Goal: Transaction & Acquisition: Register for event/course

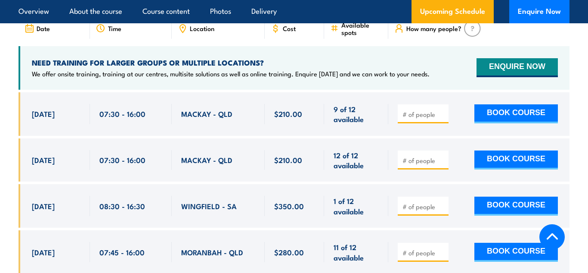
scroll to position [1391, 0]
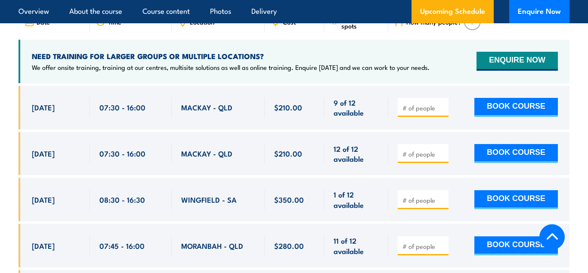
click at [421, 149] on input "number" at bounding box center [424, 153] width 43 height 9
type input "1"
click at [517, 144] on button "BOOK COURSE" at bounding box center [516, 153] width 84 height 19
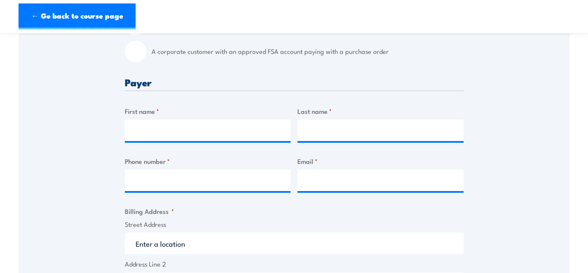
scroll to position [292, 0]
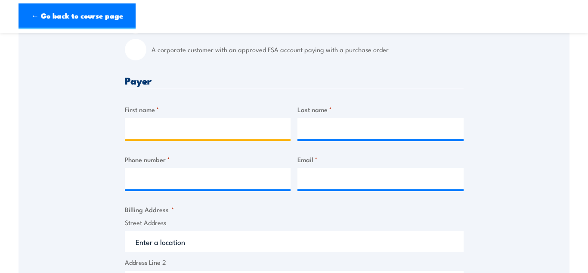
click at [169, 124] on input "First name *" at bounding box center [208, 129] width 166 height 22
type input "[PERSON_NAME]"
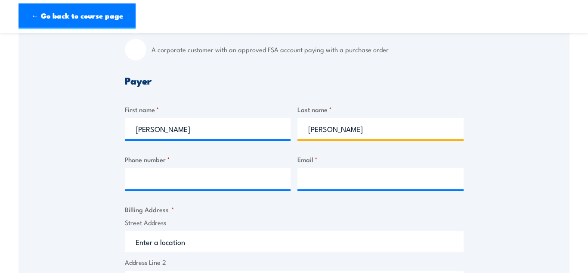
type input "[PERSON_NAME]"
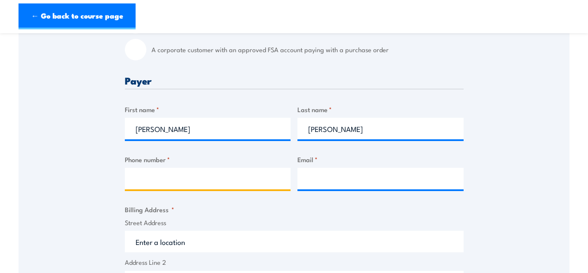
click at [196, 181] on input "Phone number *" at bounding box center [208, 178] width 166 height 22
type input "0435182459"
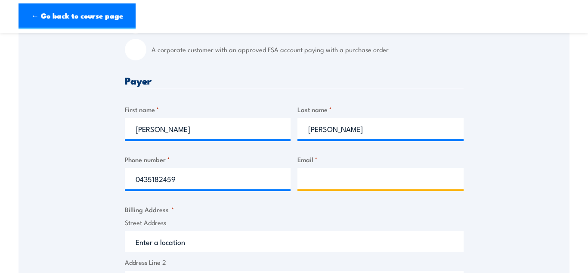
click at [328, 188] on input "Email *" at bounding box center [381, 178] width 166 height 22
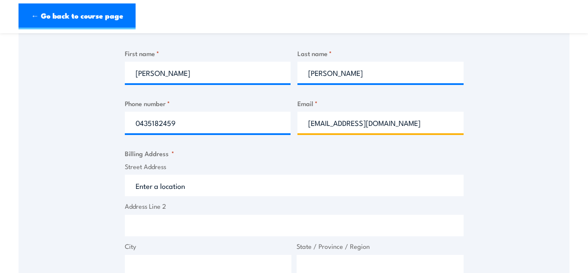
scroll to position [350, 0]
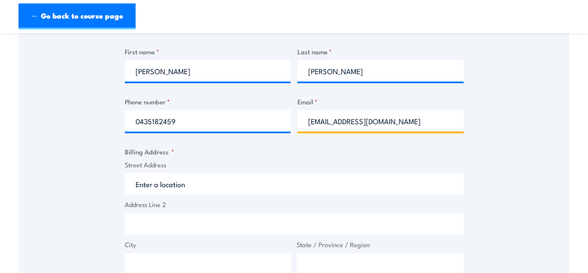
type input "[EMAIL_ADDRESS][DOMAIN_NAME]"
click at [525, 143] on div "Speak to a specialist CALL [PHONE_NUMBER] CALL [PHONE_NUMBER] " * " indicates r…" at bounding box center [294, 186] width 551 height 784
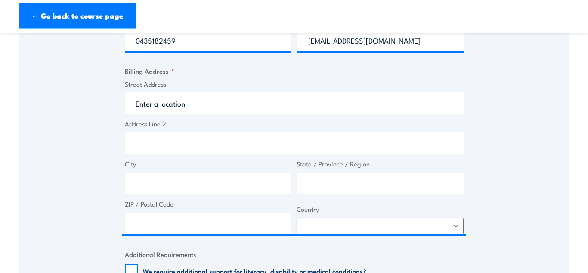
scroll to position [440, 0]
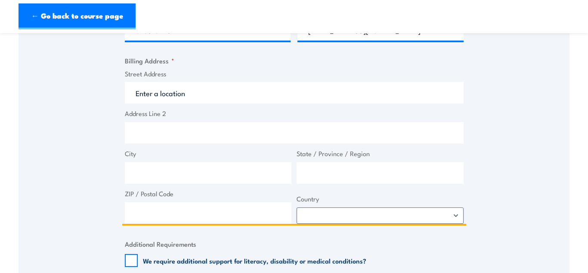
click at [314, 100] on input "Street Address" at bounding box center [294, 93] width 339 height 22
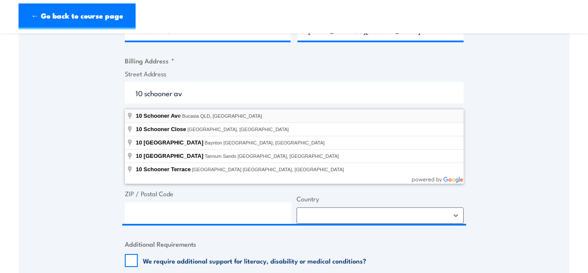
type input "10 Schooner Ave, Bucasia QLD, Australia"
type input "10 Schooner Ave"
type input "Bucasia"
type input "Queensland"
type input "4750"
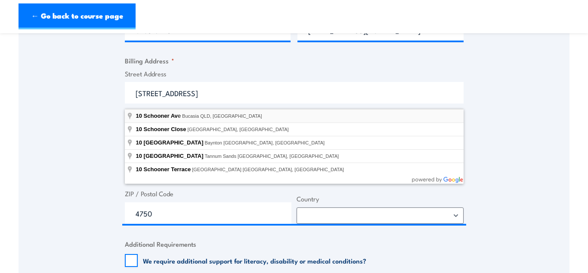
select select "[GEOGRAPHIC_DATA]"
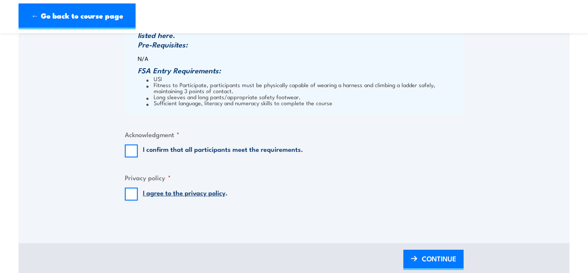
scroll to position [711, 0]
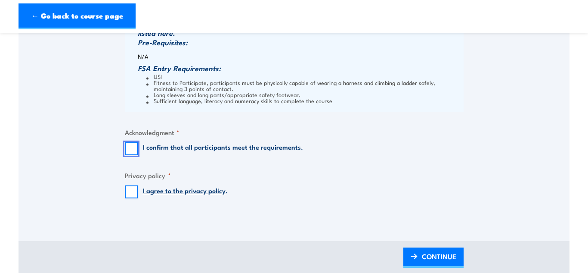
click at [127, 151] on input "I confirm that all participants meet the requirements." at bounding box center [131, 148] width 13 height 13
checkbox input "true"
click at [130, 198] on input "I agree to the privacy policy ." at bounding box center [131, 191] width 13 height 13
checkbox input "true"
click at [445, 263] on span "CONTINUE" at bounding box center [439, 256] width 34 height 23
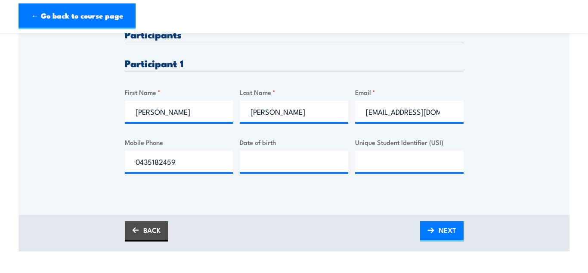
scroll to position [232, 0]
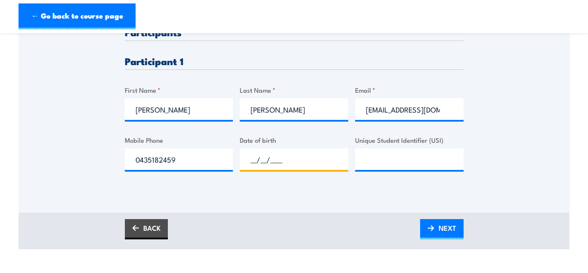
click at [281, 159] on input "__/__/____" at bounding box center [294, 159] width 109 height 22
type input "[DATE]"
click at [418, 166] on input "Unique Student Identifier (USI)" at bounding box center [409, 159] width 109 height 22
type input "c"
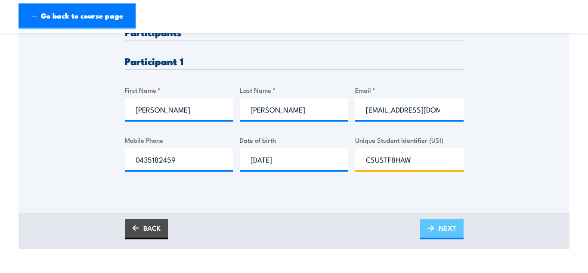
type input "CSUSTF8HAW"
click at [441, 231] on span "NEXT" at bounding box center [448, 227] width 18 height 23
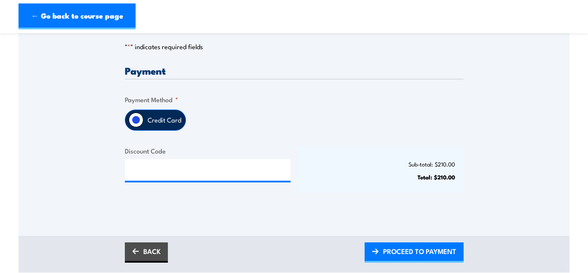
scroll to position [182, 0]
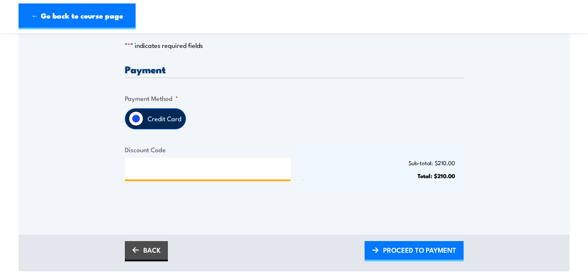
click at [189, 172] on input "Discount Code" at bounding box center [208, 169] width 166 height 22
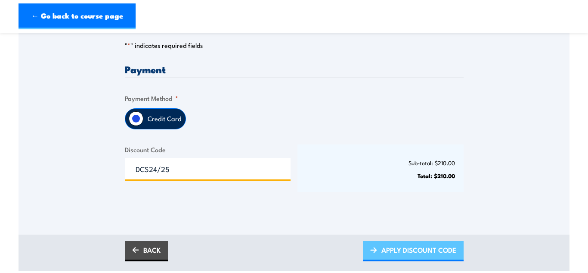
type input "DCS24/25"
click at [411, 253] on span "APPLY DISCOUNT CODE" at bounding box center [418, 249] width 75 height 23
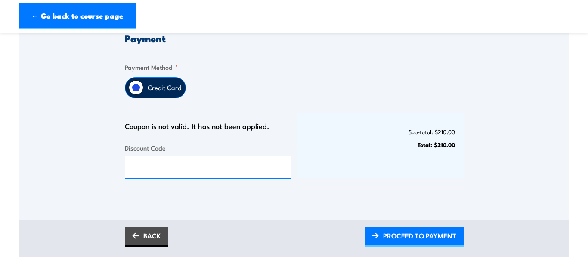
scroll to position [211, 0]
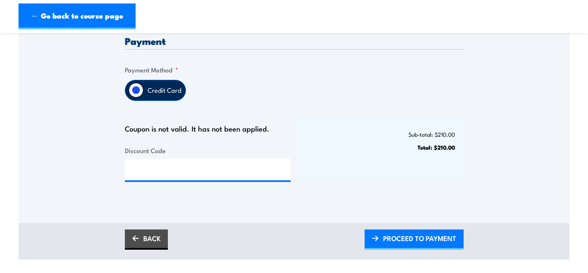
click at [137, 93] on input "Credit Card" at bounding box center [136, 90] width 15 height 15
click at [149, 93] on label "Credit Card" at bounding box center [164, 90] width 42 height 20
click at [143, 93] on input "Credit Card" at bounding box center [136, 90] width 15 height 15
click at [169, 88] on label "Credit Card" at bounding box center [164, 90] width 42 height 20
click at [143, 88] on input "Credit Card" at bounding box center [136, 90] width 15 height 15
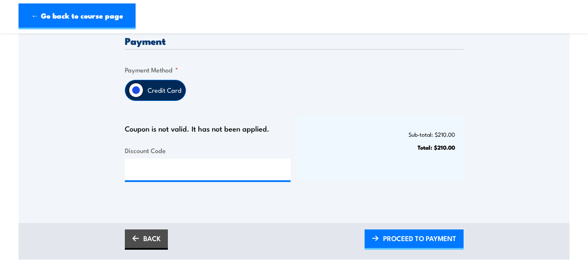
click at [164, 96] on label "Credit Card" at bounding box center [164, 90] width 42 height 20
click at [143, 96] on input "Credit Card" at bounding box center [136, 90] width 15 height 15
click at [164, 96] on label "Credit Card" at bounding box center [164, 90] width 42 height 20
click at [143, 96] on input "Credit Card" at bounding box center [136, 90] width 15 height 15
click at [157, 96] on label "Credit Card" at bounding box center [164, 90] width 42 height 20
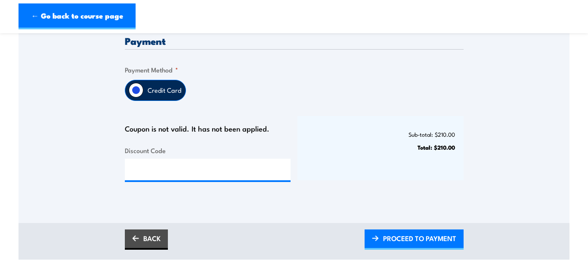
click at [143, 96] on input "Credit Card" at bounding box center [136, 90] width 15 height 15
click at [136, 93] on input "Credit Card" at bounding box center [136, 90] width 15 height 15
click at [152, 171] on input "Discount Code" at bounding box center [208, 169] width 166 height 22
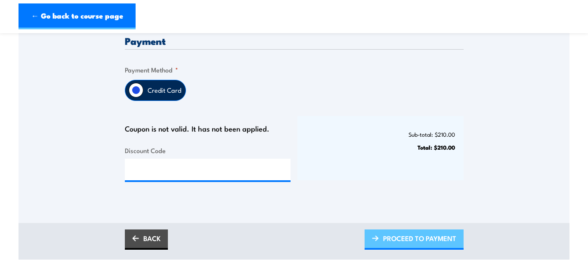
click at [384, 245] on span "PROCEED TO PAYMENT" at bounding box center [419, 237] width 73 height 23
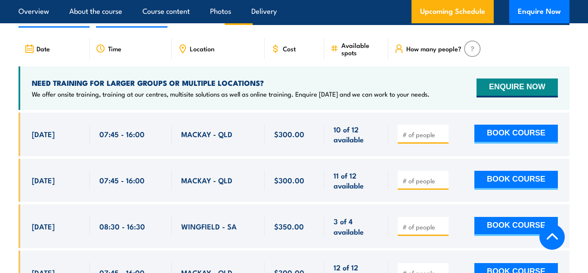
scroll to position [1576, 0]
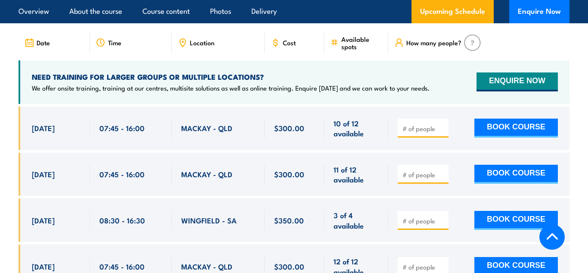
click at [423, 170] on input "number" at bounding box center [424, 174] width 43 height 9
type input "1"
click at [543, 164] on button "BOOK COURSE" at bounding box center [516, 173] width 84 height 19
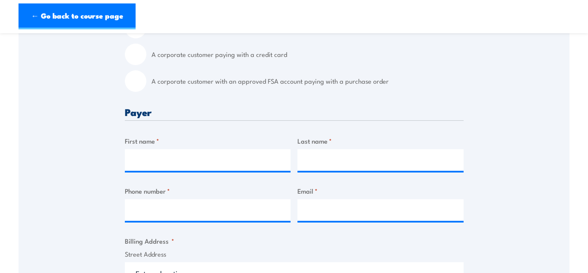
scroll to position [265, 0]
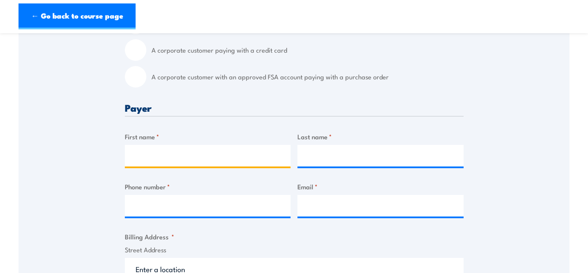
click at [272, 165] on input "First name *" at bounding box center [208, 156] width 166 height 22
type input "b"
type input "[PERSON_NAME]"
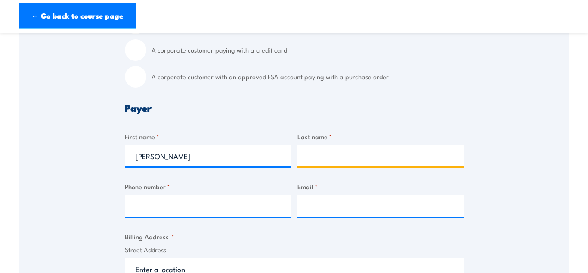
click at [357, 163] on input "Last name *" at bounding box center [381, 156] width 166 height 22
type input "[PERSON_NAME]"
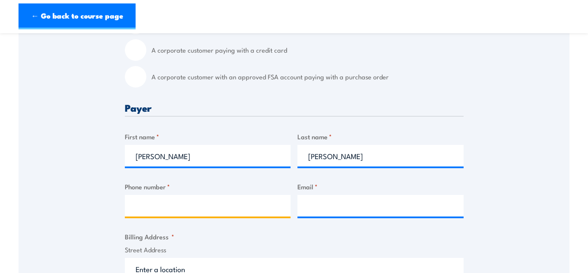
click at [224, 214] on input "Phone number *" at bounding box center [208, 206] width 166 height 22
type input "0435182459"
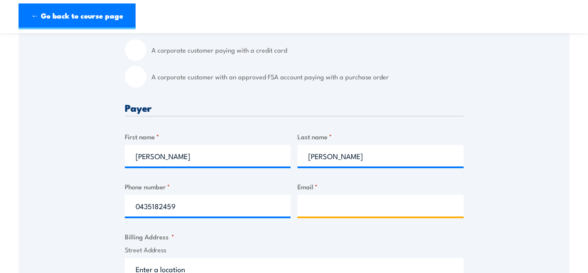
click at [403, 211] on input "Email *" at bounding box center [381, 206] width 166 height 22
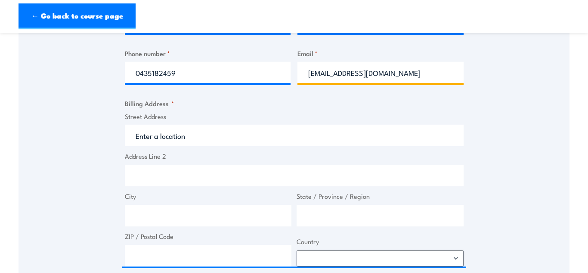
scroll to position [404, 0]
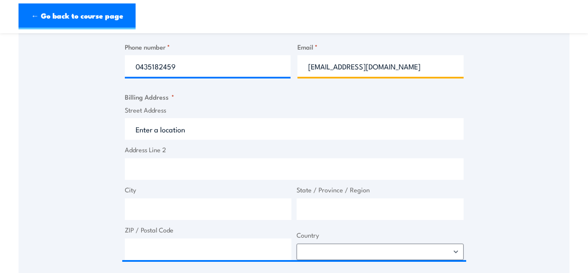
type input "[EMAIL_ADDRESS][DOMAIN_NAME]"
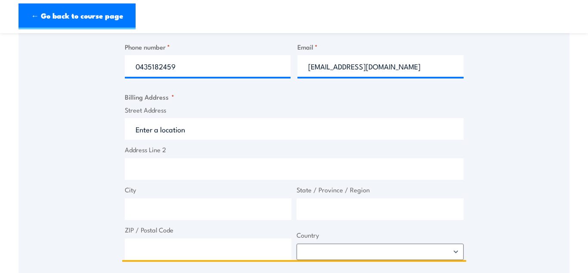
click at [393, 133] on input "Street Address" at bounding box center [294, 129] width 339 height 22
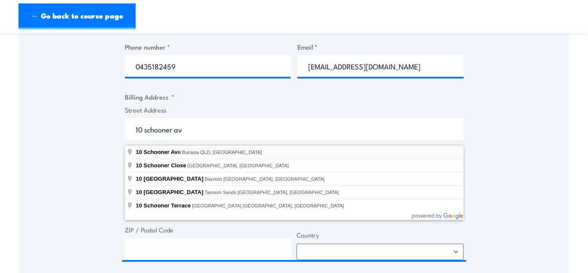
type input "10 Schooner Ave, Bucasia QLD, Australia"
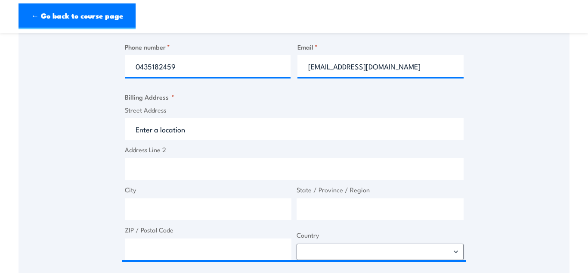
type input "10 Schooner Ave"
type input "Bucasia"
type input "[GEOGRAPHIC_DATA]"
type input "4750"
select select "[GEOGRAPHIC_DATA]"
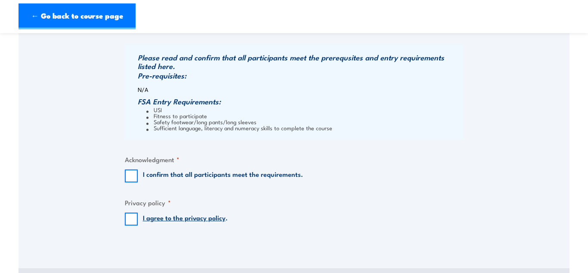
scroll to position [684, 0]
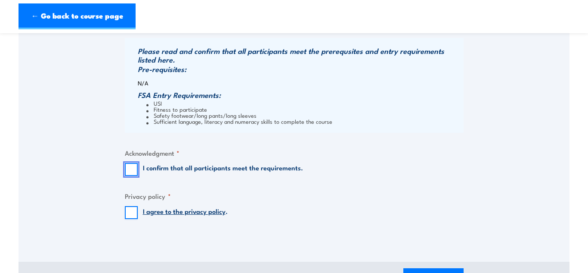
click at [135, 176] on input "I confirm that all participants meet the requirements." at bounding box center [131, 169] width 13 height 13
checkbox input "true"
click at [131, 217] on input "I agree to the privacy policy ." at bounding box center [131, 212] width 13 height 13
checkbox input "true"
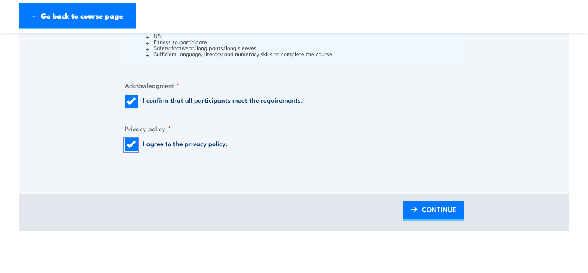
scroll to position [756, 0]
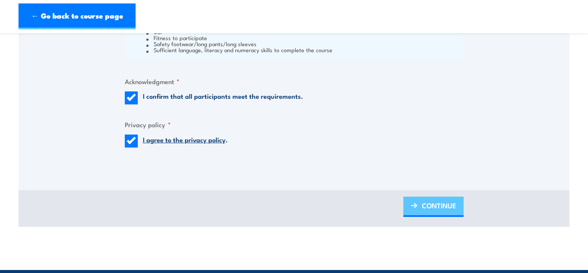
click at [459, 208] on link "CONTINUE" at bounding box center [433, 206] width 60 height 20
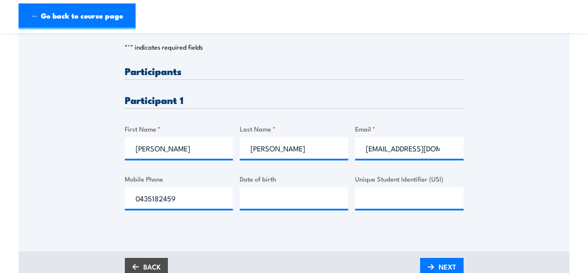
scroll to position [212, 0]
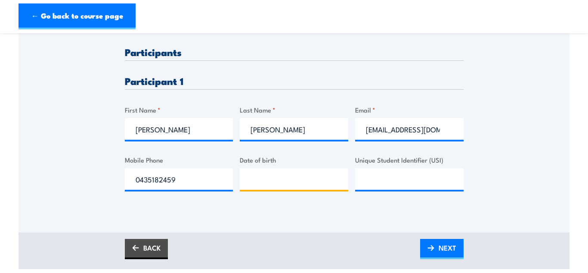
click at [286, 182] on input "Date of birth" at bounding box center [294, 179] width 109 height 22
type input "24/11/2006"
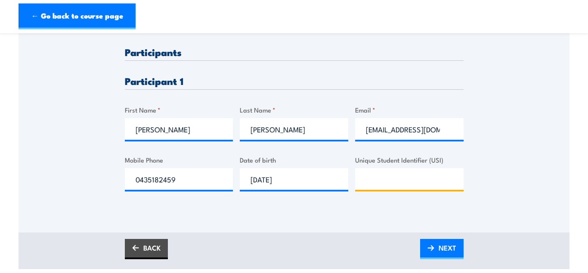
click at [409, 186] on input "Unique Student Identifier (USI)" at bounding box center [409, 179] width 109 height 22
type input "CSUSTF8HAW"
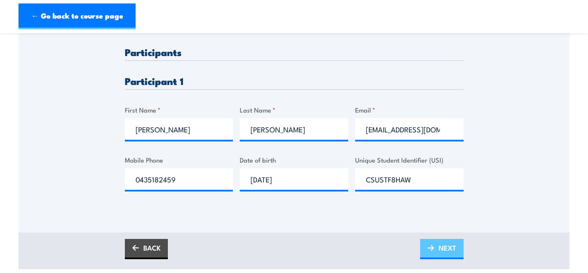
click at [448, 254] on span "NEXT" at bounding box center [448, 247] width 18 height 23
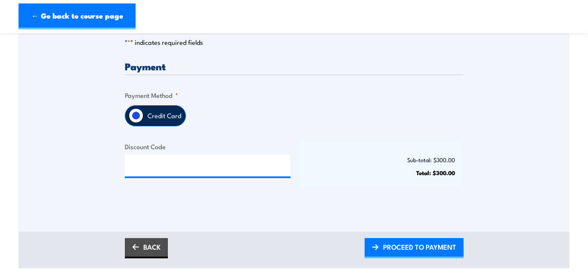
scroll to position [186, 0]
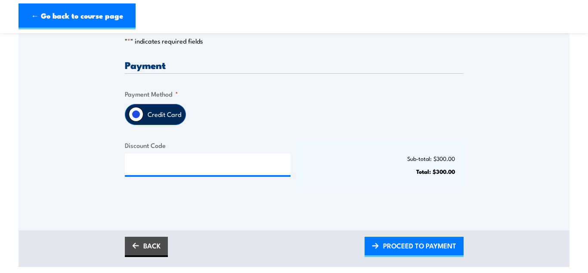
click at [167, 124] on label "Credit Card" at bounding box center [164, 114] width 42 height 20
click at [143, 121] on input "Credit Card" at bounding box center [136, 114] width 15 height 15
click at [162, 70] on h3 "Payment" at bounding box center [294, 65] width 339 height 10
click at [137, 118] on input "Credit Card" at bounding box center [136, 114] width 15 height 15
click at [147, 164] on input "Discount Code" at bounding box center [208, 164] width 166 height 22
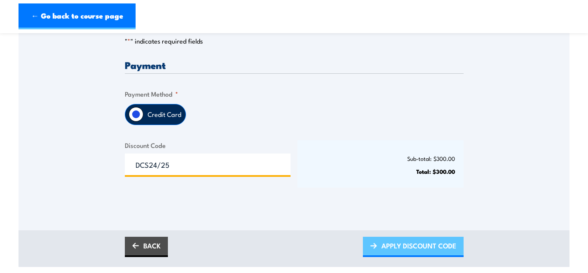
type input "DCS24/25"
click at [400, 256] on span "APPLY DISCOUNT CODE" at bounding box center [418, 245] width 75 height 23
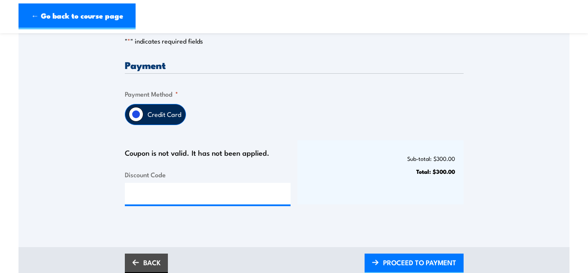
scroll to position [192, 0]
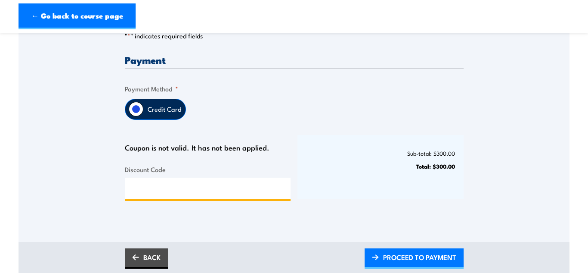
click at [243, 191] on input "Discount Code" at bounding box center [208, 188] width 166 height 22
type input "D"
type input "d"
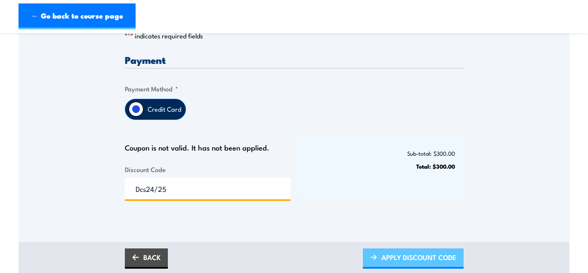
type input "Dcs24/25"
click at [415, 265] on span "APPLY DISCOUNT CODE" at bounding box center [418, 256] width 75 height 23
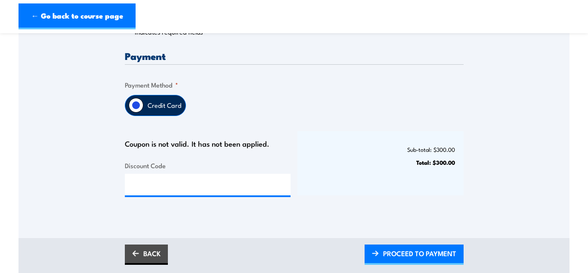
scroll to position [197, 0]
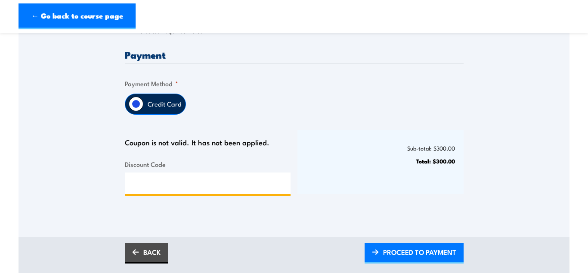
click at [176, 182] on input "Discount Code" at bounding box center [208, 183] width 166 height 22
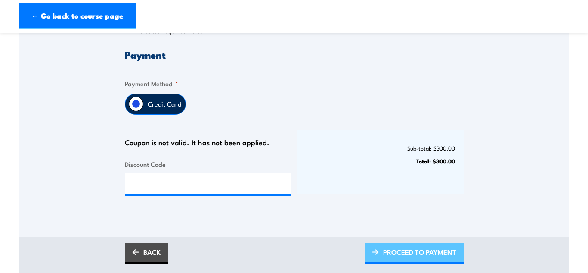
click at [413, 251] on span "PROCEED TO PAYMENT" at bounding box center [419, 251] width 73 height 23
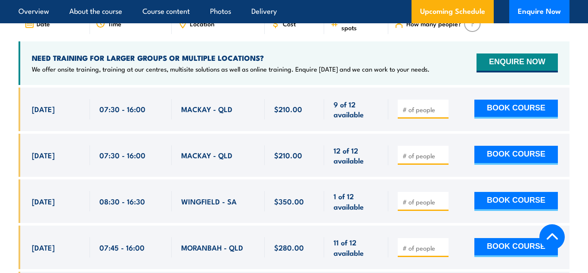
scroll to position [1396, 0]
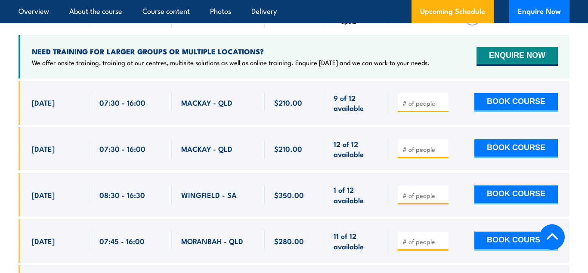
click at [426, 145] on input "number" at bounding box center [424, 149] width 43 height 9
type input "1"
click at [532, 143] on button "BOOK COURSE" at bounding box center [516, 148] width 84 height 19
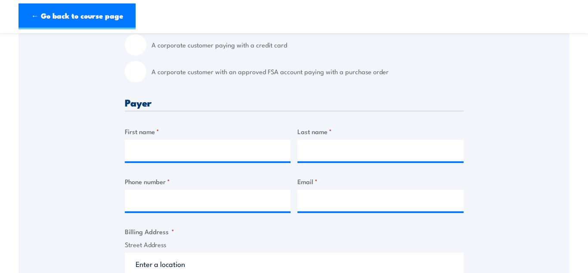
scroll to position [272, 0]
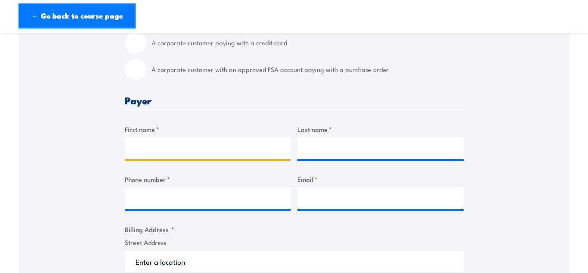
click at [191, 148] on input "First name *" at bounding box center [208, 148] width 166 height 22
type input "[PERSON_NAME]"
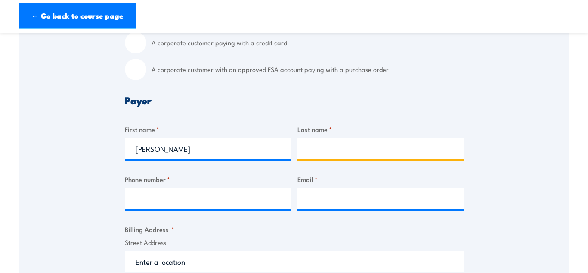
click at [319, 152] on input "Last name *" at bounding box center [381, 148] width 166 height 22
type input "[PERSON_NAME]"
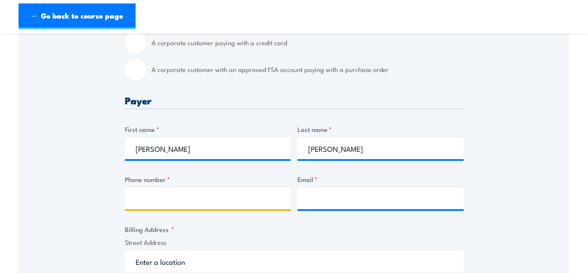
click at [217, 206] on input "Phone number *" at bounding box center [208, 198] width 166 height 22
type input "0435182459"
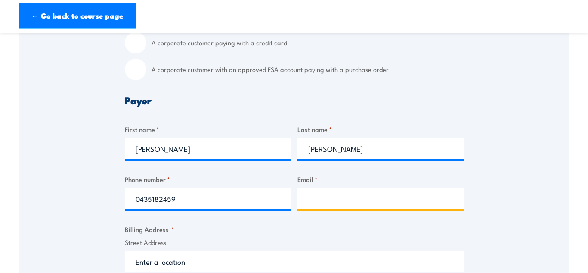
click at [385, 204] on input "Email *" at bounding box center [381, 198] width 166 height 22
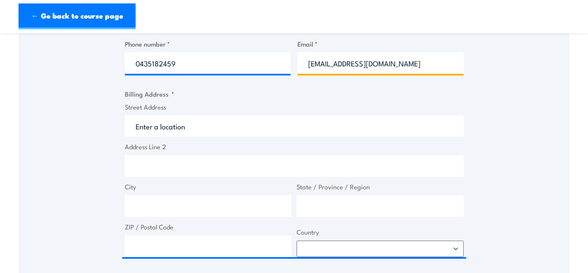
scroll to position [409, 0]
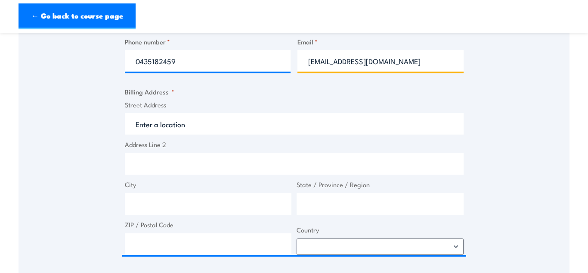
type input "[EMAIL_ADDRESS][DOMAIN_NAME]"
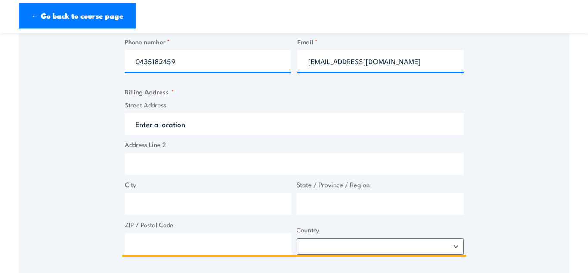
click at [308, 128] on input "Street Address" at bounding box center [294, 124] width 339 height 22
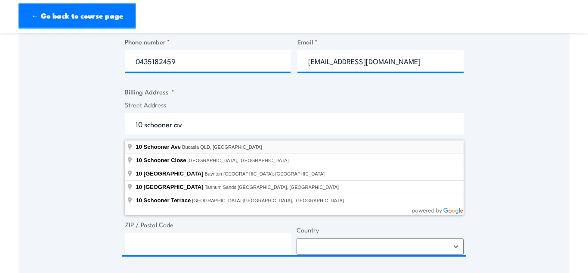
type input "10 Schooner Ave, Bucasia QLD, Australia"
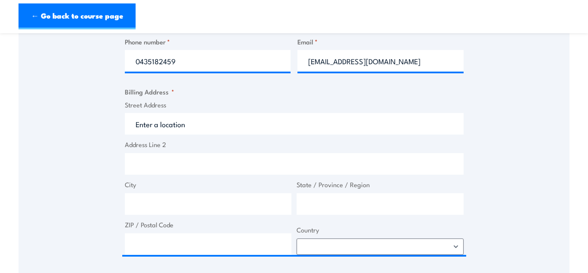
type input "10 Schooner Ave"
type input "Bucasia"
type input "[GEOGRAPHIC_DATA]"
type input "4750"
select select "Australia"
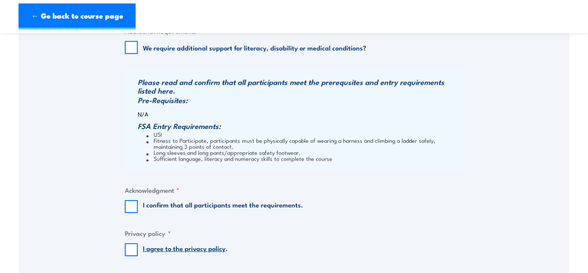
scroll to position [740, 0]
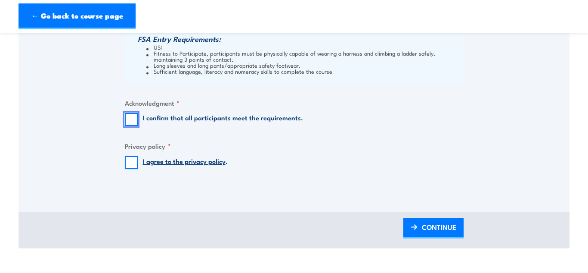
click at [128, 126] on input "I confirm that all participants meet the requirements." at bounding box center [131, 119] width 13 height 13
checkbox input "true"
click at [130, 168] on input "I agree to the privacy policy ." at bounding box center [131, 162] width 13 height 13
checkbox input "true"
click at [411, 230] on img at bounding box center [414, 227] width 7 height 6
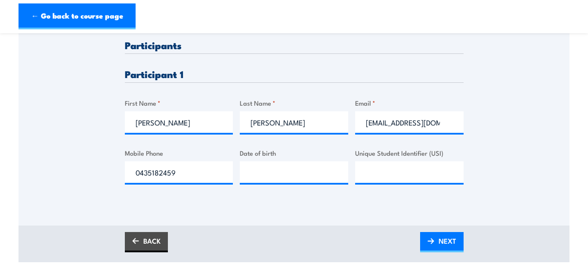
scroll to position [227, 0]
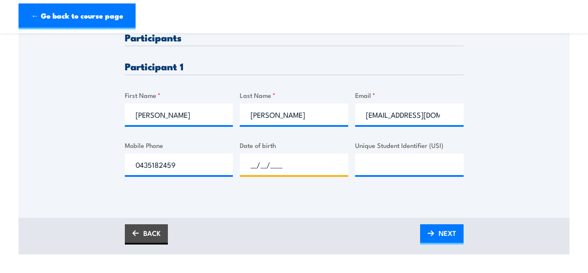
click at [310, 173] on input "__/__/____" at bounding box center [294, 164] width 109 height 22
type input "24/11/2006"
click at [409, 164] on input "Unique Student Identifier (USI)" at bounding box center [409, 164] width 109 height 22
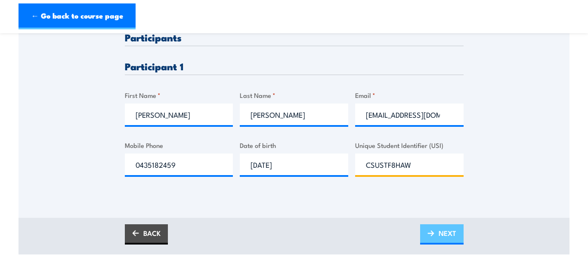
type input "CSUSTF8HAW"
click at [437, 239] on link "NEXT" at bounding box center [441, 234] width 43 height 20
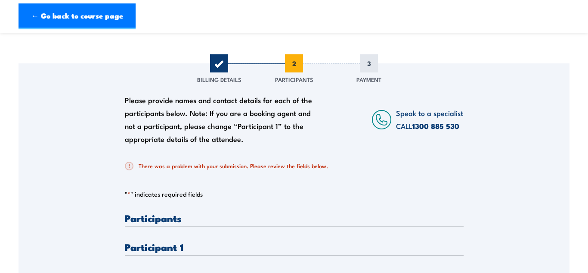
scroll to position [81, 0]
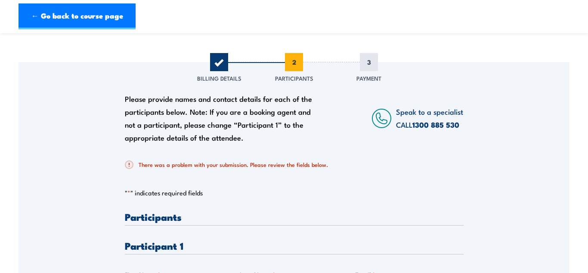
click at [160, 221] on h3 "Participants" at bounding box center [294, 216] width 339 height 10
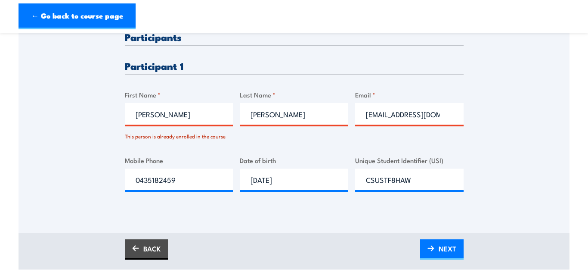
scroll to position [288, 0]
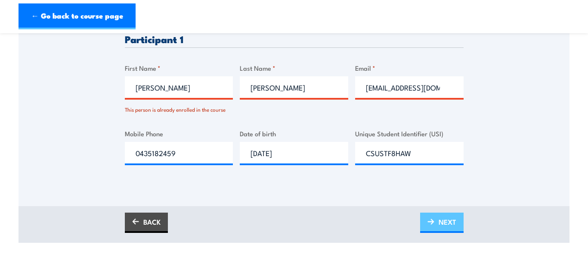
click at [437, 226] on link "NEXT" at bounding box center [441, 222] width 43 height 20
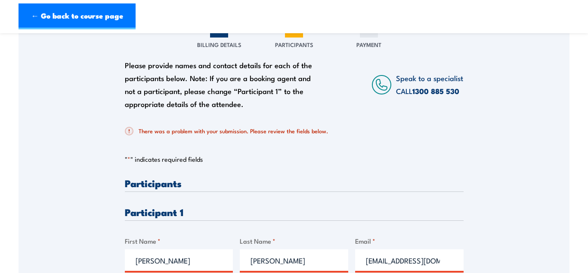
scroll to position [0, 0]
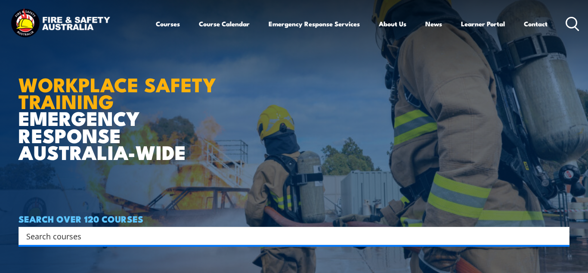
click at [366, 229] on input "Search input" at bounding box center [288, 235] width 524 height 13
